Goal: Information Seeking & Learning: Learn about a topic

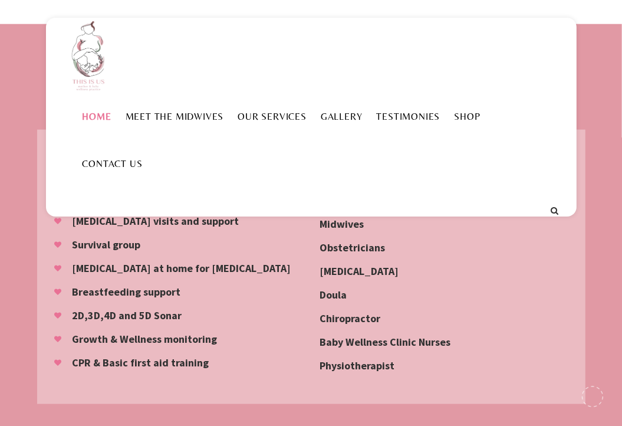
scroll to position [1120, 0]
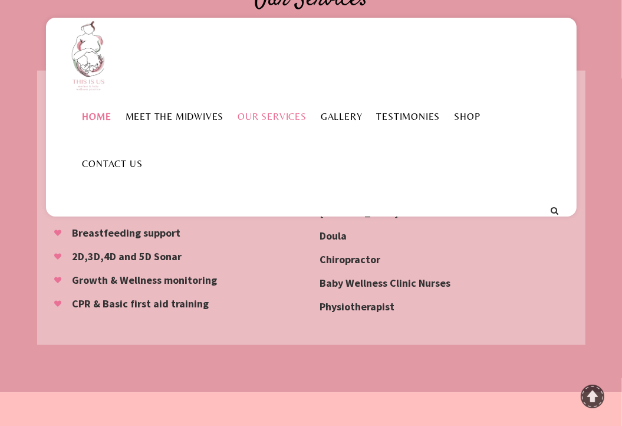
click at [259, 123] on li "Our Services" at bounding box center [271, 116] width 83 height 47
click at [262, 121] on link "Our Services" at bounding box center [271, 116] width 83 height 11
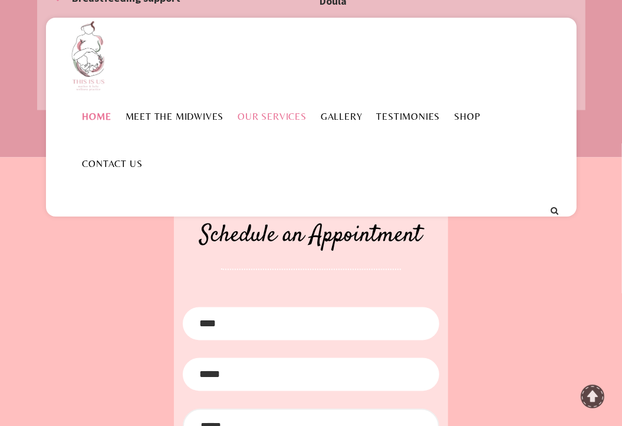
scroll to position [1356, 0]
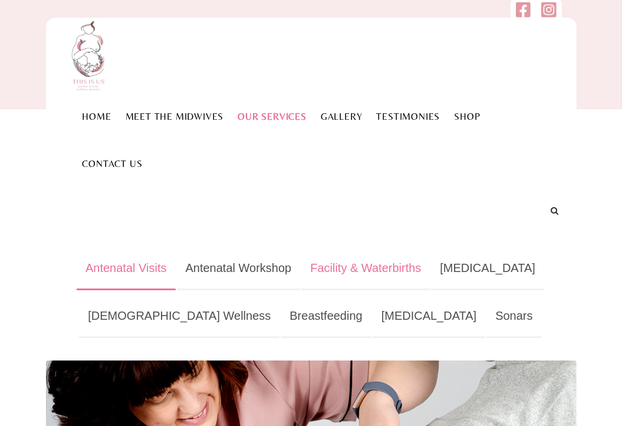
click at [365, 265] on link "Facility & Waterbirths" at bounding box center [365, 268] width 129 height 43
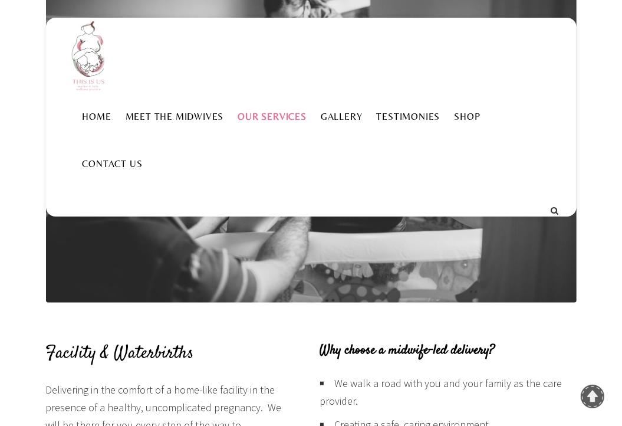
scroll to position [413, 0]
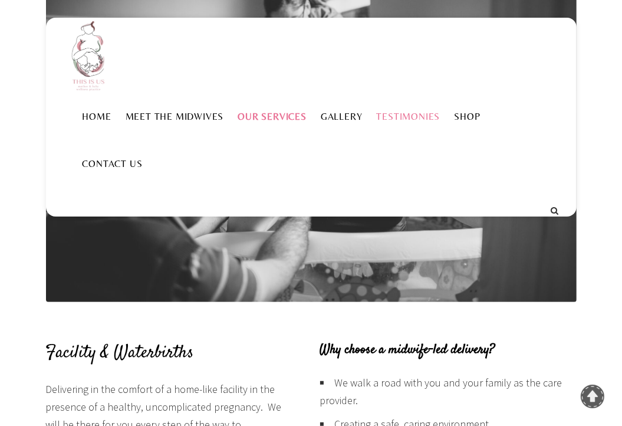
click at [376, 109] on li "Testimonies" at bounding box center [409, 116] width 78 height 47
click at [378, 114] on link "Testimonies" at bounding box center [409, 116] width 78 height 11
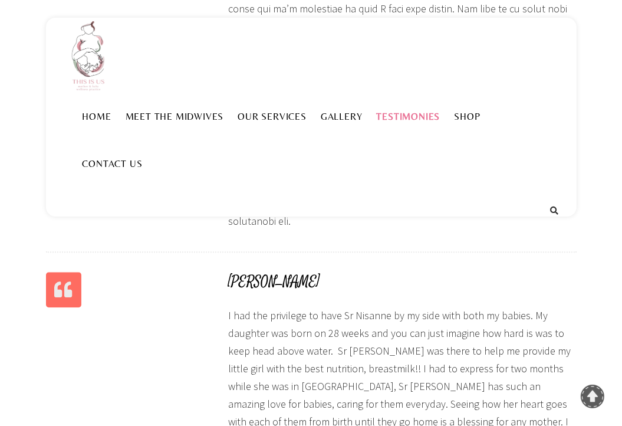
scroll to position [1827, 0]
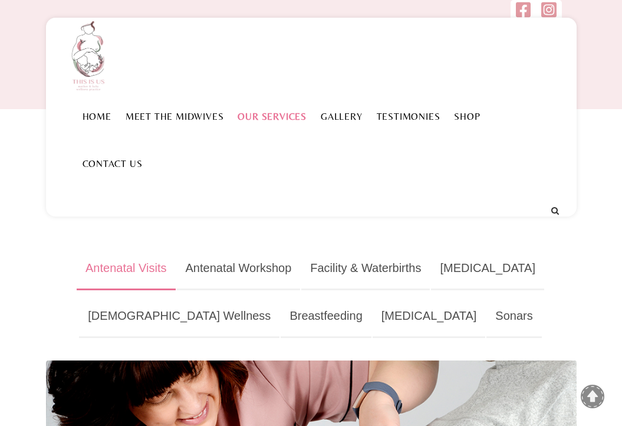
scroll to position [413, 0]
